Goal: Information Seeking & Learning: Find contact information

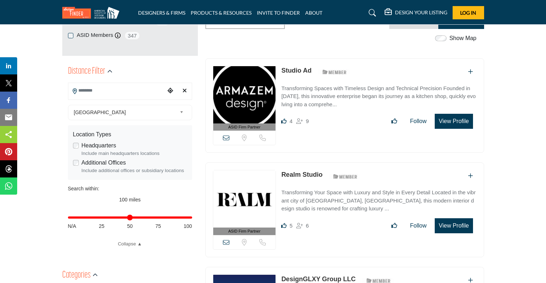
scroll to position [36, 0]
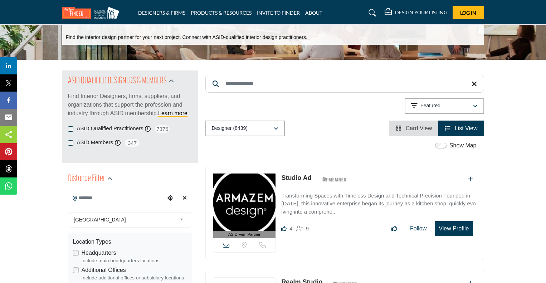
click at [451, 144] on label "Show Map" at bounding box center [463, 145] width 27 height 9
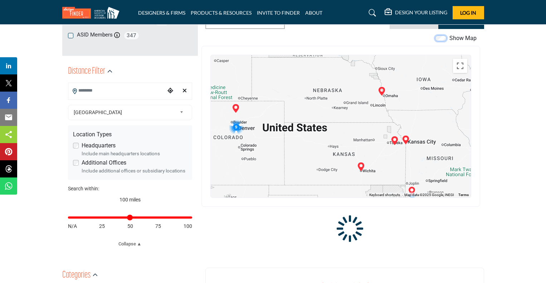
scroll to position [143, 0]
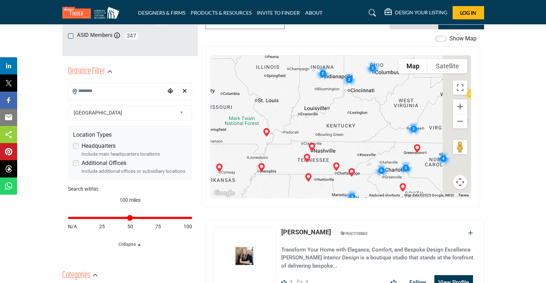
drag, startPoint x: 433, startPoint y: 172, endPoint x: 208, endPoint y: 118, distance: 231.2
click at [208, 118] on div "To navigate the map with touch gestures double-tap and hold your finger on the …" at bounding box center [341, 126] width 279 height 161
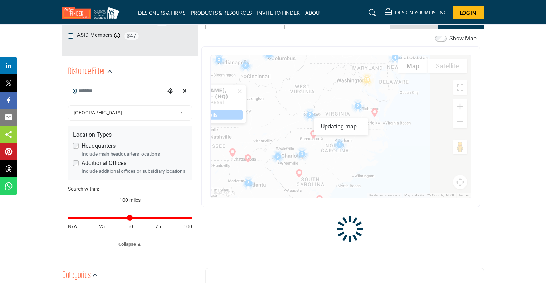
drag, startPoint x: 361, startPoint y: 163, endPoint x: 253, endPoint y: 148, distance: 108.7
click at [253, 113] on div at bounding box center [367, 113] width 260 height 0
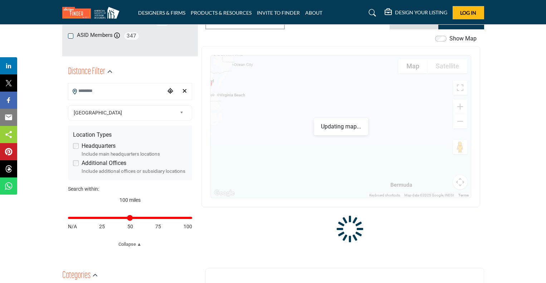
drag, startPoint x: 424, startPoint y: 160, endPoint x: 181, endPoint y: 134, distance: 244.5
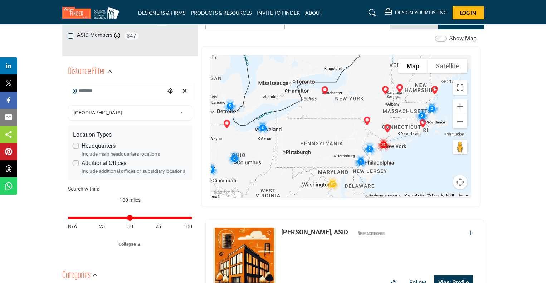
drag, startPoint x: 305, startPoint y: 90, endPoint x: 439, endPoint y: 228, distance: 192.1
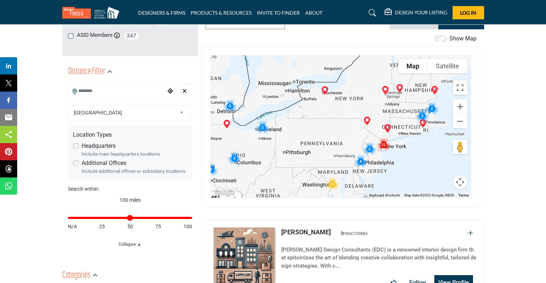
click at [360, 162] on img "Cluster of 4 locations (4 HQ, 0 Branches)\aClick to view companies" at bounding box center [361, 161] width 20 height 20
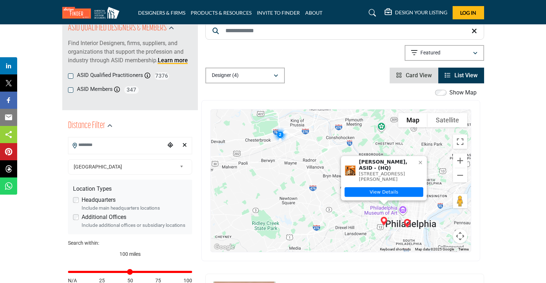
scroll to position [71, 0]
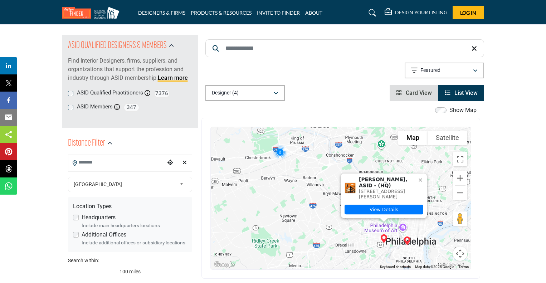
click at [421, 179] on icon at bounding box center [421, 180] width 6 height 6
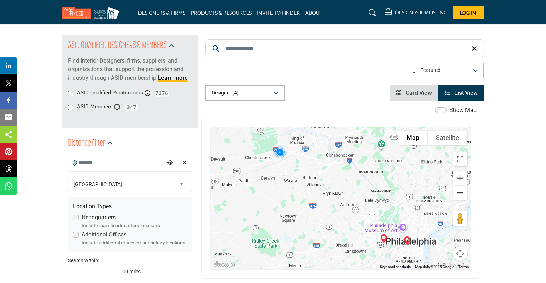
click at [463, 193] on button "Zoom out" at bounding box center [460, 193] width 14 height 14
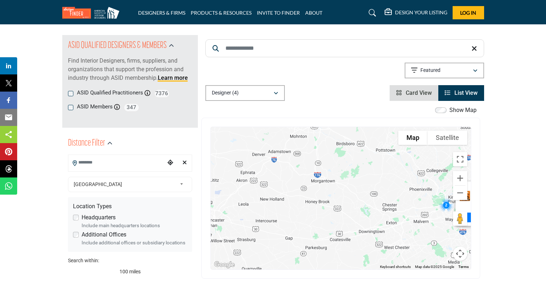
drag, startPoint x: 266, startPoint y: 215, endPoint x: 402, endPoint y: 246, distance: 139.6
click at [402, 246] on div "To navigate, press the arrow keys. Julianne Peters, ASID - (HQ) 4705 Hazel Ave,…" at bounding box center [341, 198] width 260 height 142
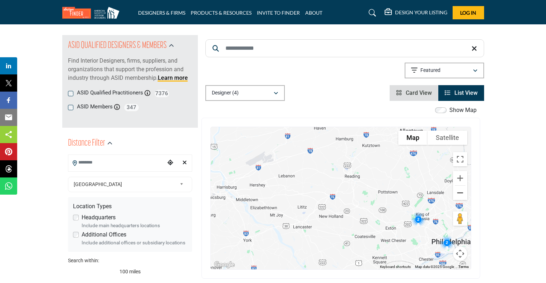
click at [460, 194] on button "Zoom out" at bounding box center [460, 193] width 14 height 14
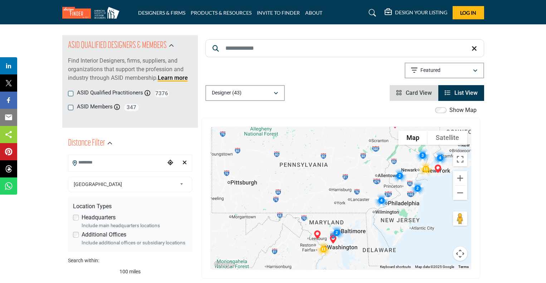
click at [336, 229] on img "Cluster of 2 locations (2 HQ, 0 Branches)\aClick to view companies" at bounding box center [337, 233] width 20 height 20
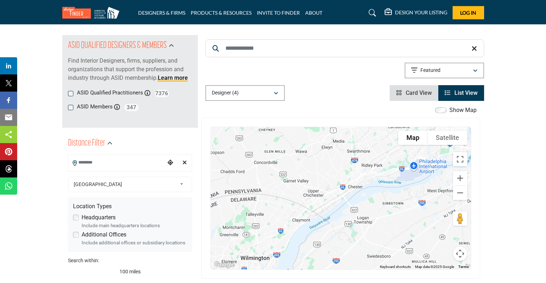
drag, startPoint x: 295, startPoint y: 256, endPoint x: 316, endPoint y: 155, distance: 103.0
click at [316, 155] on div "To navigate, press the arrow keys. Julianne Peters, ASID - (HQ) 4705 Hazel Ave,…" at bounding box center [341, 198] width 260 height 142
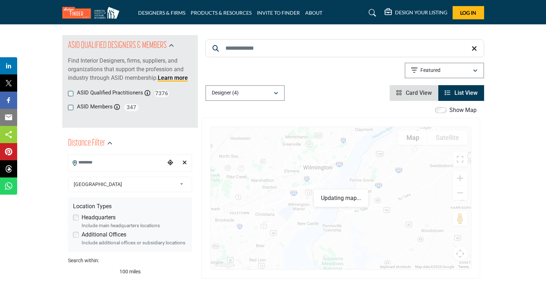
drag, startPoint x: 311, startPoint y: 242, endPoint x: 382, endPoint y: 147, distance: 118.4
click at [382, 147] on div "To navigate, press the arrow keys. Julianne Peters, ASID - (HQ) 4705 Hazel Ave,…" at bounding box center [341, 198] width 260 height 142
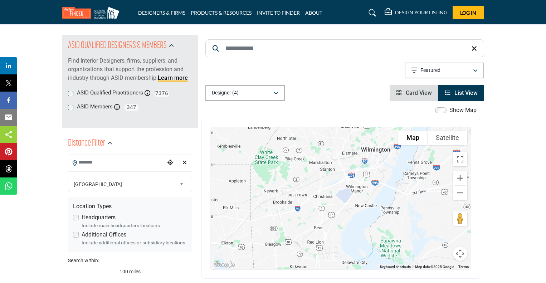
drag, startPoint x: 291, startPoint y: 243, endPoint x: 344, endPoint y: 222, distance: 57.4
click at [344, 222] on div "To navigate, press the arrow keys. Julianne Peters, ASID - (HQ) 4705 Hazel Ave,…" at bounding box center [341, 198] width 260 height 142
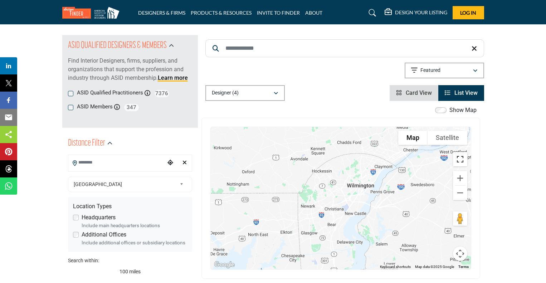
click at [458, 158] on button "Toggle fullscreen view" at bounding box center [460, 159] width 14 height 14
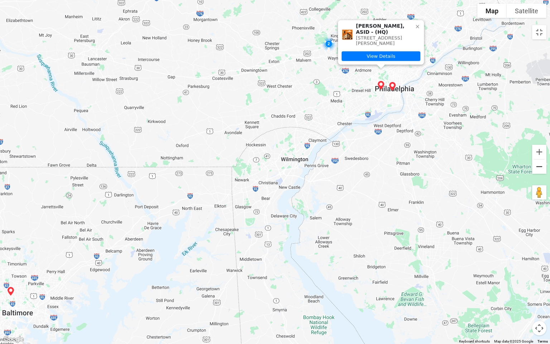
click at [538, 162] on button "Zoom out" at bounding box center [539, 166] width 14 height 14
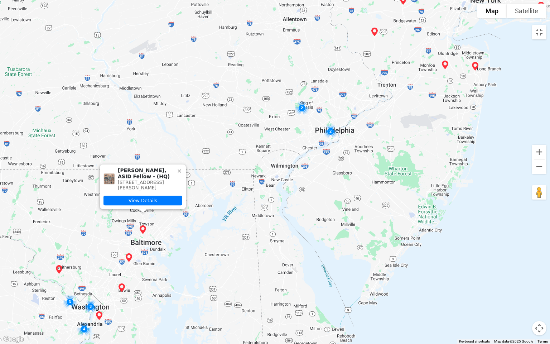
click at [143, 228] on img "Suzanne Frasier, ASID Fellow (HQ)" at bounding box center [143, 229] width 14 height 14
click at [150, 201] on link "View Details" at bounding box center [142, 200] width 79 height 10
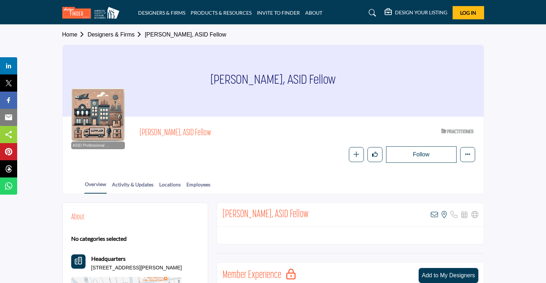
click at [112, 34] on link "Designers & Firms" at bounding box center [116, 34] width 57 height 6
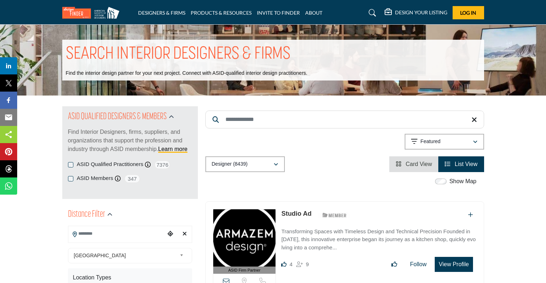
click at [455, 181] on label "Show Map" at bounding box center [463, 181] width 27 height 9
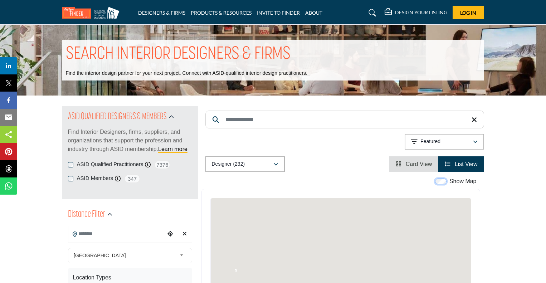
scroll to position [107, 0]
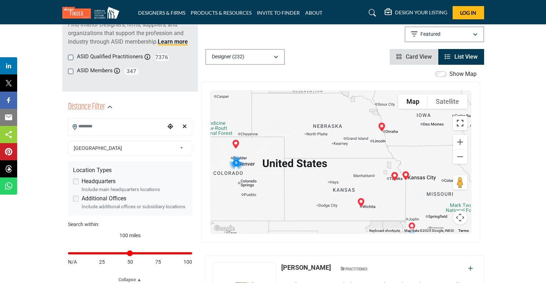
click at [459, 121] on button "Toggle fullscreen view" at bounding box center [460, 123] width 14 height 14
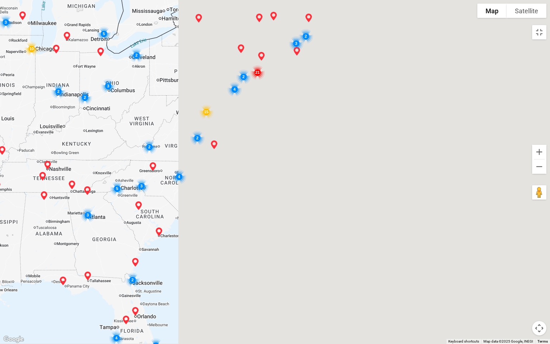
drag, startPoint x: 486, startPoint y: 312, endPoint x: 34, endPoint y: 235, distance: 459.2
click at [34, 235] on div at bounding box center [275, 172] width 550 height 344
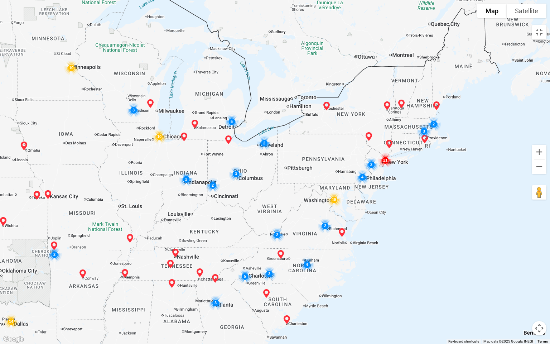
drag, startPoint x: 241, startPoint y: 248, endPoint x: 410, endPoint y: 343, distance: 194.5
click at [410, 283] on div at bounding box center [275, 172] width 550 height 344
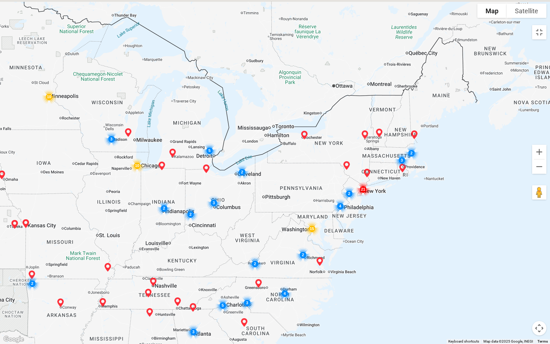
drag, startPoint x: 469, startPoint y: 237, endPoint x: 460, endPoint y: 268, distance: 31.8
click at [460, 268] on div at bounding box center [275, 172] width 550 height 344
click at [539, 283] on button "Map camera controls" at bounding box center [539, 328] width 14 height 14
click at [538, 283] on button "Map camera controls" at bounding box center [539, 328] width 14 height 14
click at [541, 34] on button "Toggle fullscreen view" at bounding box center [539, 32] width 14 height 14
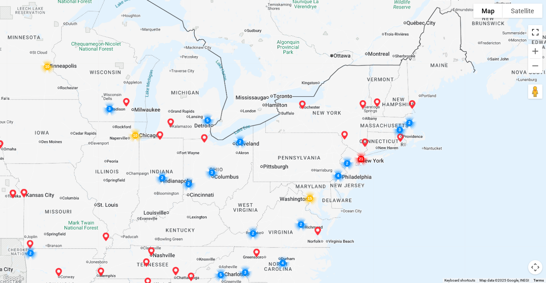
scroll to position [36, 0]
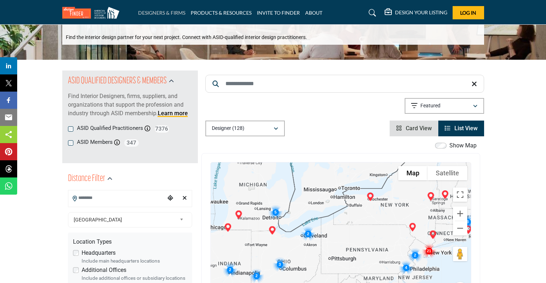
click at [173, 10] on link "DESIGNERS & FIRMS" at bounding box center [161, 13] width 47 height 6
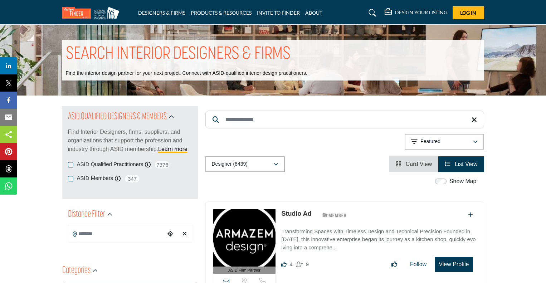
click at [283, 12] on link "INVITE TO FINDER" at bounding box center [278, 13] width 43 height 6
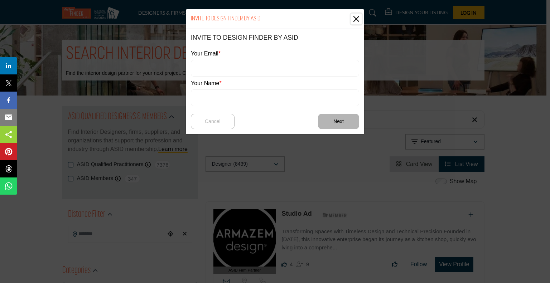
click at [355, 18] on button "Close" at bounding box center [356, 19] width 11 height 11
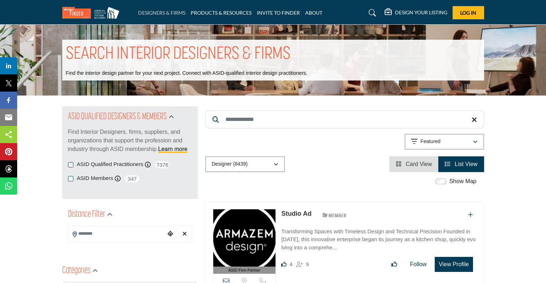
click at [170, 12] on link "DESIGNERS & FIRMS" at bounding box center [161, 13] width 47 height 6
click at [276, 165] on icon "button" at bounding box center [276, 164] width 4 height 5
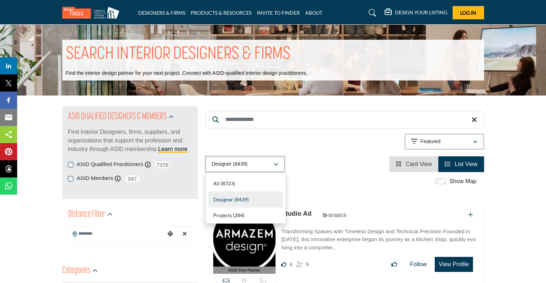
click at [276, 165] on icon "button" at bounding box center [276, 164] width 4 height 5
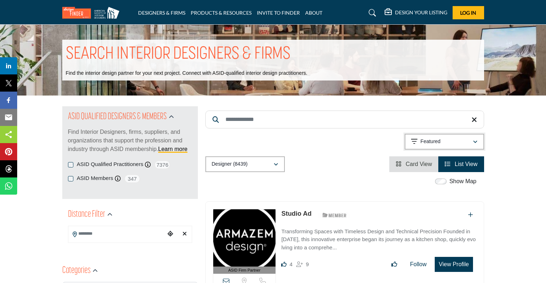
click at [471, 143] on div "Featured" at bounding box center [442, 141] width 62 height 9
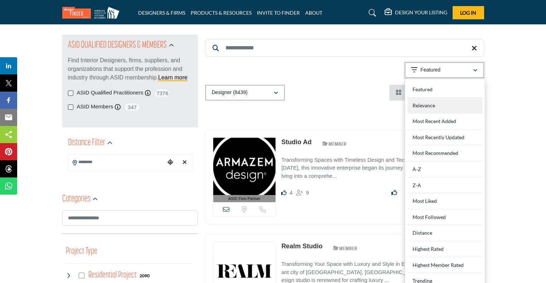
scroll to position [107, 0]
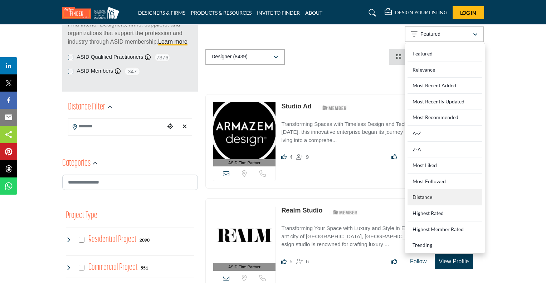
click at [428, 198] on div "Distance" at bounding box center [445, 197] width 75 height 16
